Goal: Navigation & Orientation: Understand site structure

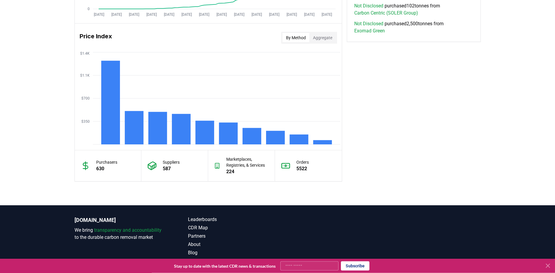
scroll to position [491, 0]
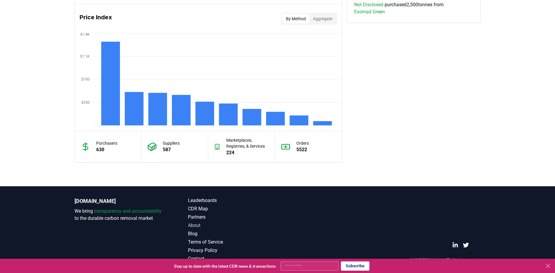
click at [198, 225] on link "About" at bounding box center [233, 225] width 90 height 7
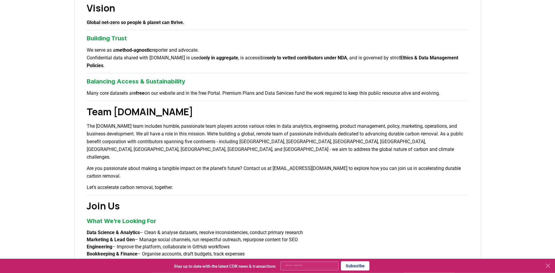
scroll to position [273, 0]
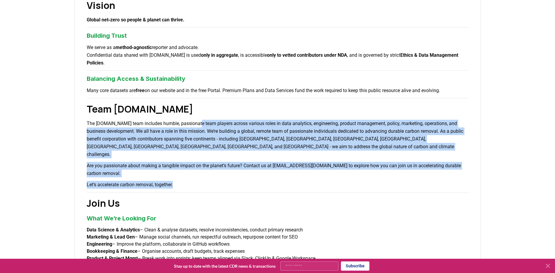
drag, startPoint x: 196, startPoint y: 126, endPoint x: 197, endPoint y: 165, distance: 38.9
click at [197, 165] on div "About Us Climate and carbon removal is a long game. In the last 200 years we ha…" at bounding box center [278, 65] width 406 height 586
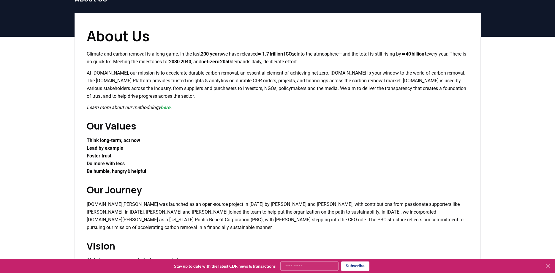
scroll to position [0, 0]
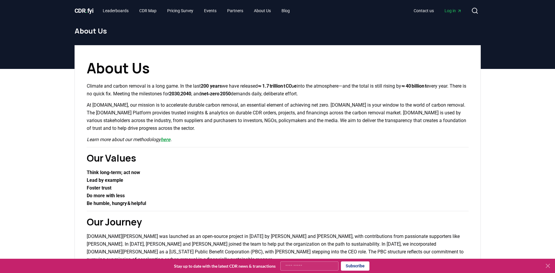
click at [167, 139] on link "here" at bounding box center [166, 140] width 10 height 6
click at [427, 9] on link "Contact us" at bounding box center [424, 10] width 30 height 11
click at [115, 9] on link "Leaderboards" at bounding box center [115, 10] width 35 height 11
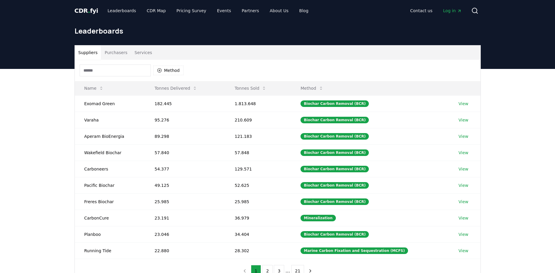
click at [136, 52] on body "CDR . fyi Leaderboards CDR Map Pricing Survey Events Partners About Us Blog Con…" at bounding box center [277, 214] width 555 height 429
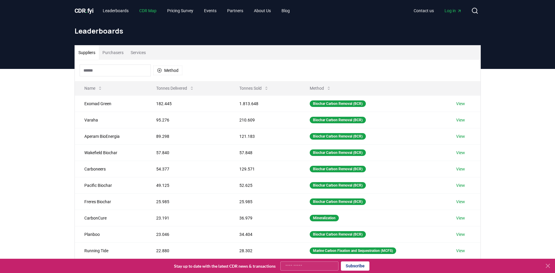
click at [148, 11] on link "CDR Map" at bounding box center [148, 10] width 27 height 11
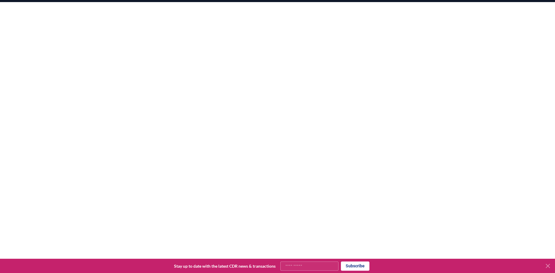
scroll to position [175, 0]
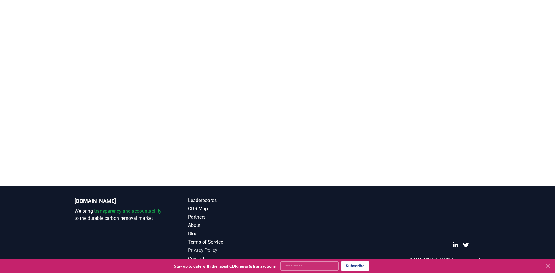
click at [200, 252] on link "Privacy Policy" at bounding box center [233, 250] width 90 height 7
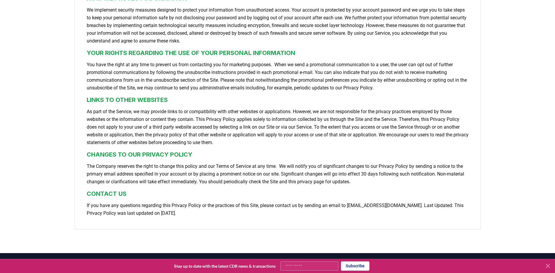
scroll to position [552, 0]
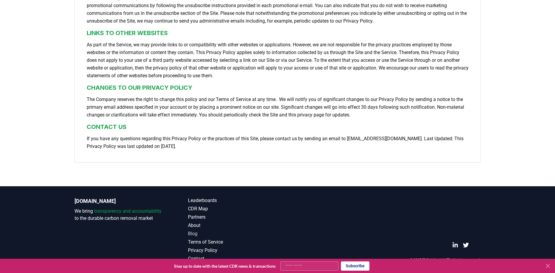
click at [196, 235] on link "Blog" at bounding box center [233, 233] width 90 height 7
click at [193, 235] on link "Blog" at bounding box center [233, 233] width 90 height 7
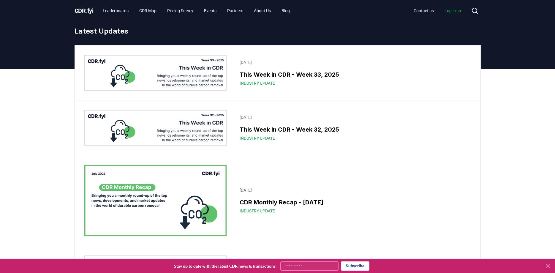
click at [240, 271] on h3 "This Week in CDR - Week 31, 2025" at bounding box center [354, 275] width 228 height 9
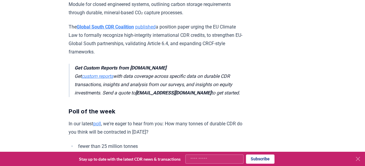
scroll to position [1846, 0]
